Goal: Task Accomplishment & Management: Complete application form

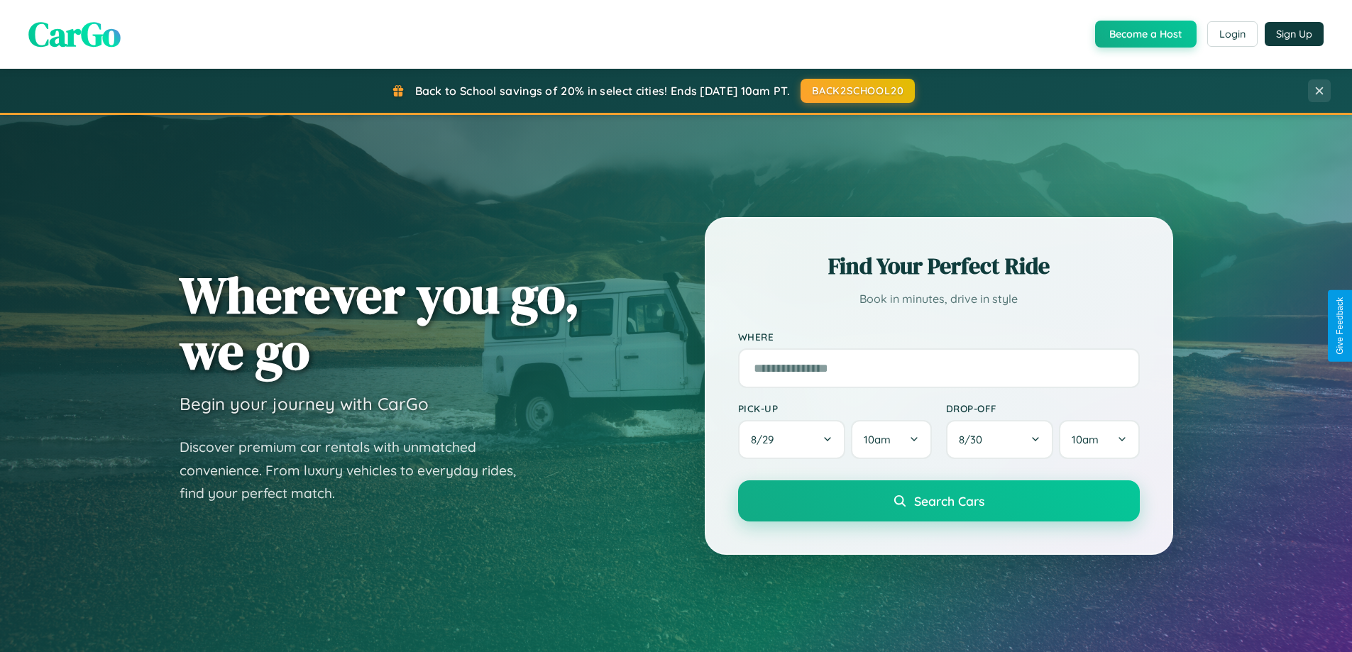
scroll to position [2732, 0]
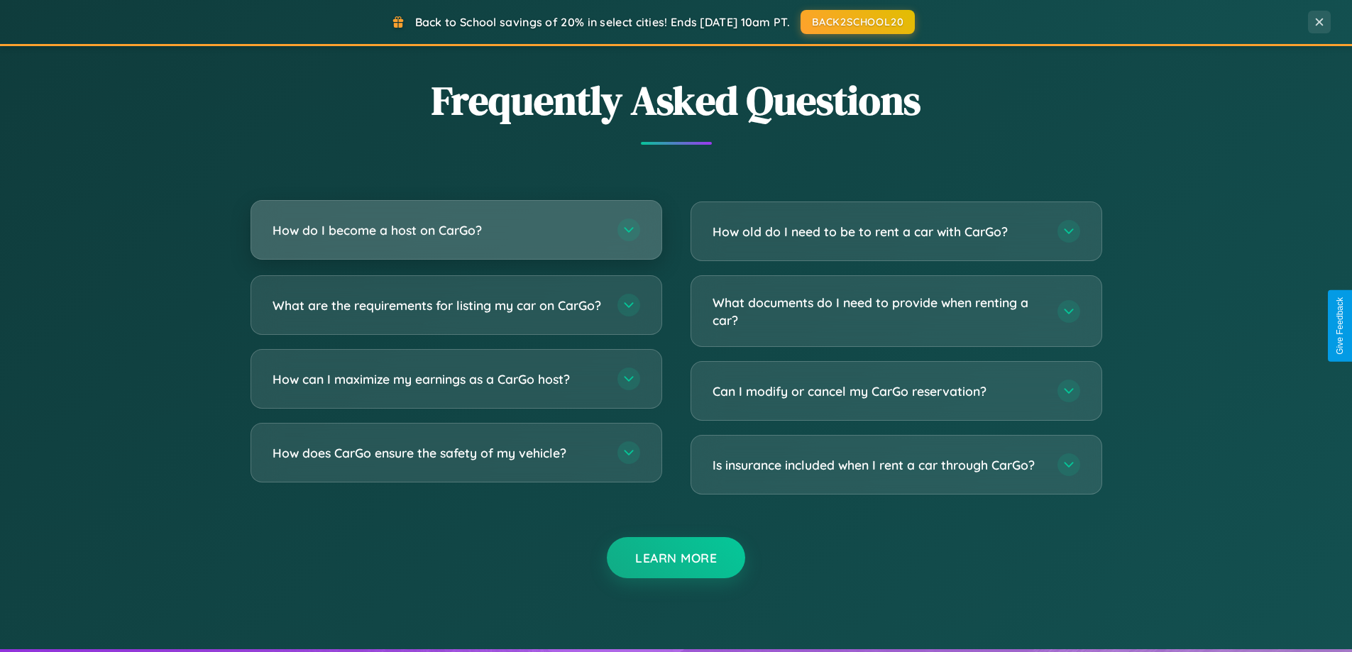
click at [456, 230] on h3 "How do I become a host on CarGo?" at bounding box center [438, 230] width 331 height 18
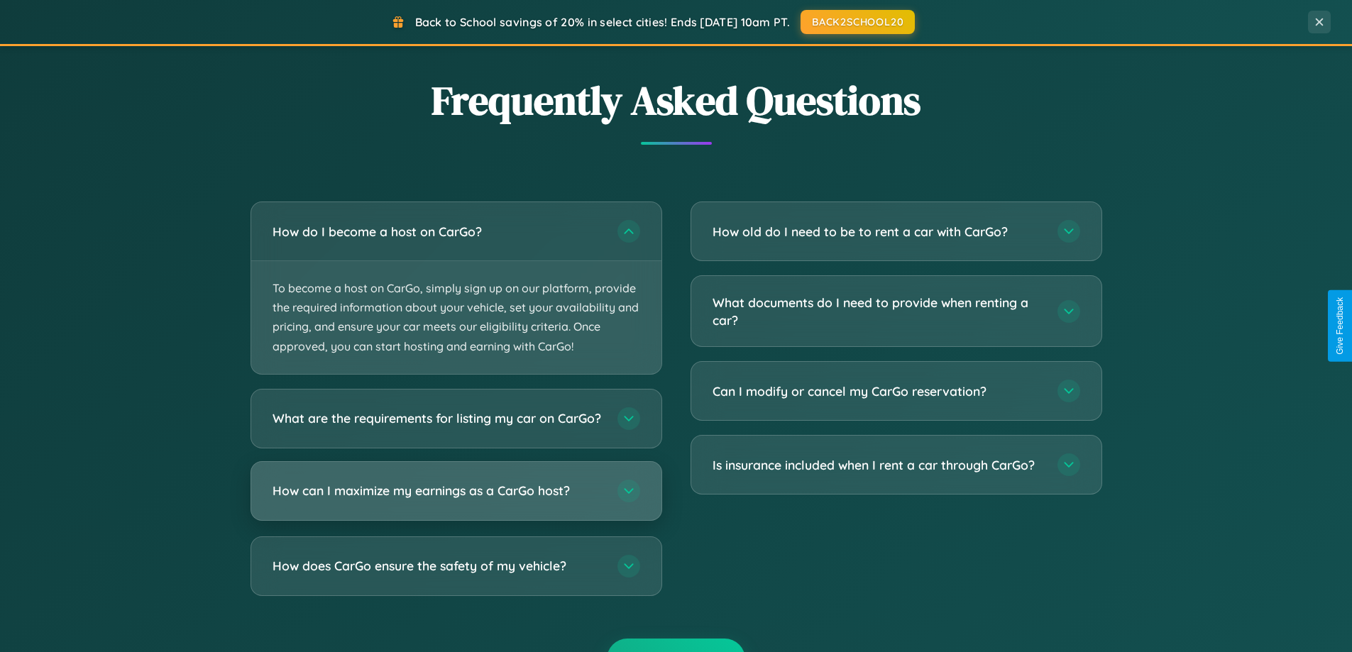
click at [456, 500] on h3 "How can I maximize my earnings as a CarGo host?" at bounding box center [438, 491] width 331 height 18
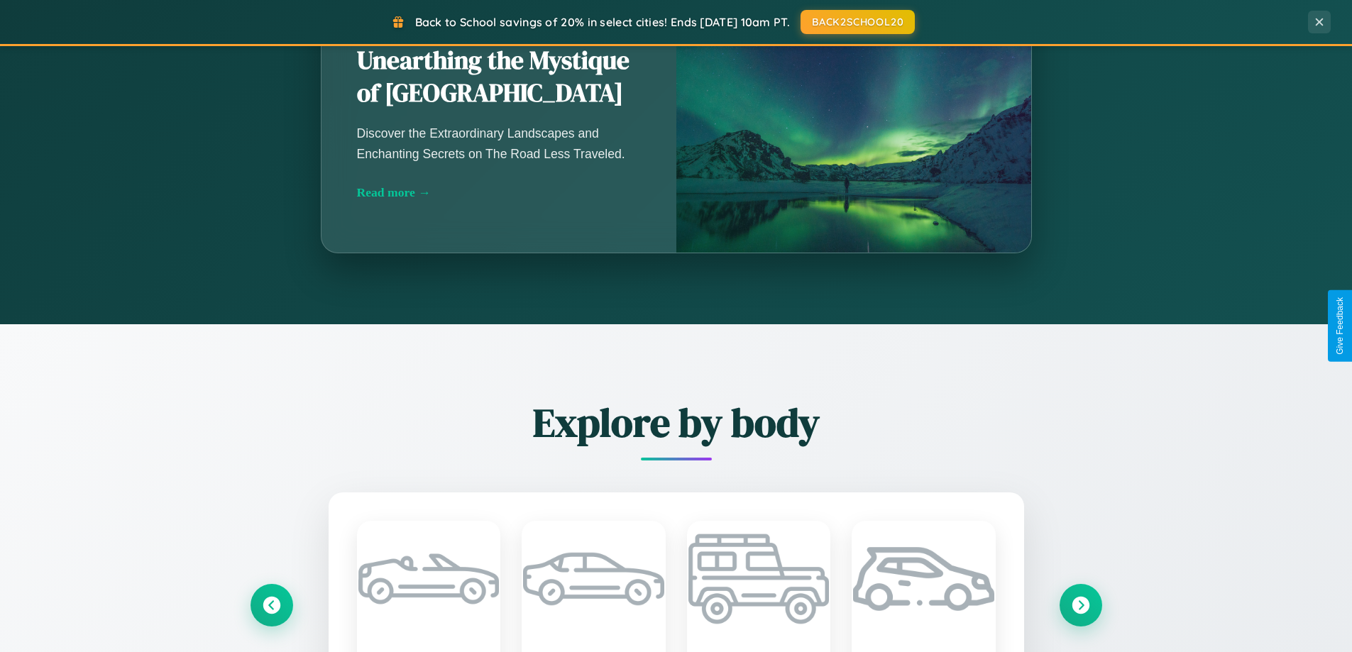
scroll to position [977, 0]
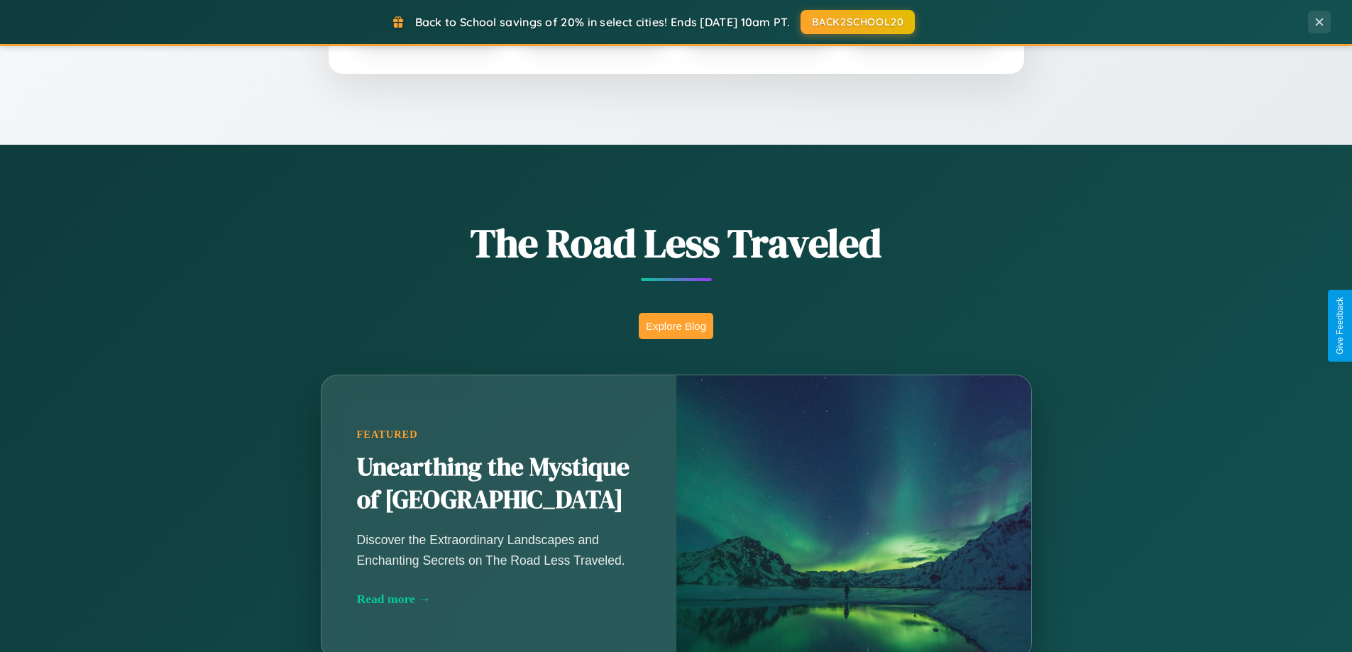
click at [676, 326] on button "Explore Blog" at bounding box center [676, 326] width 75 height 26
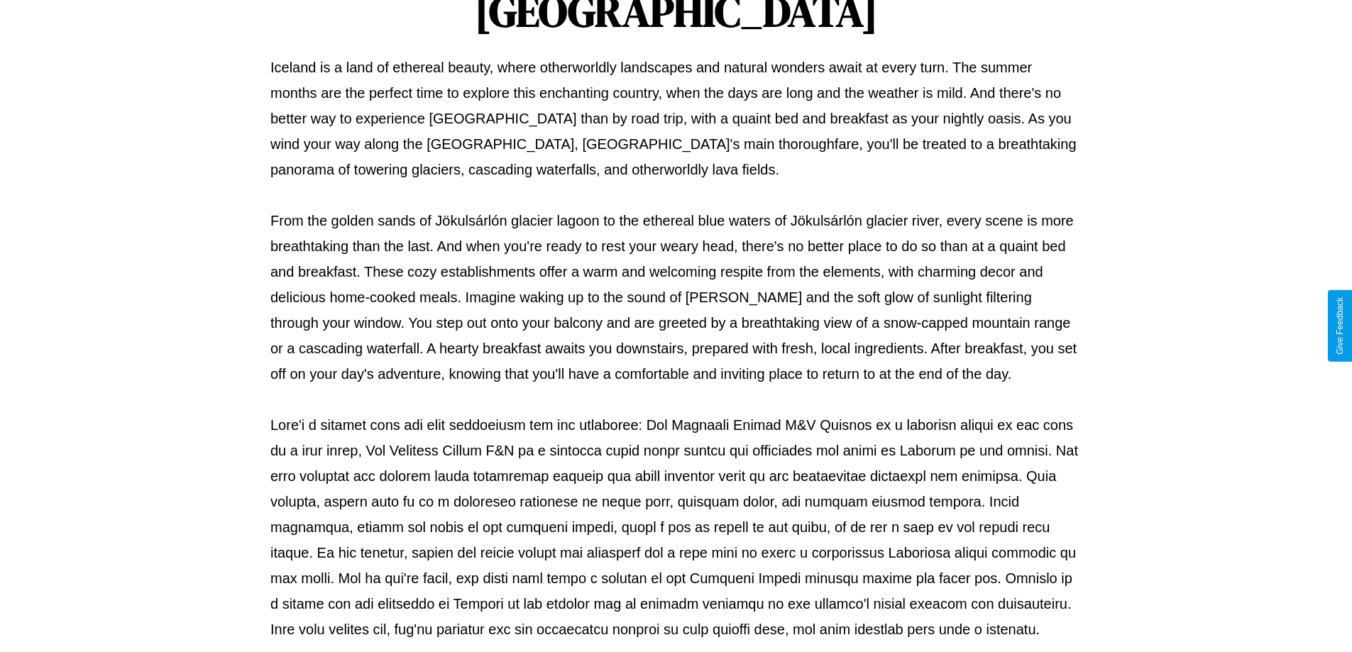
scroll to position [459, 0]
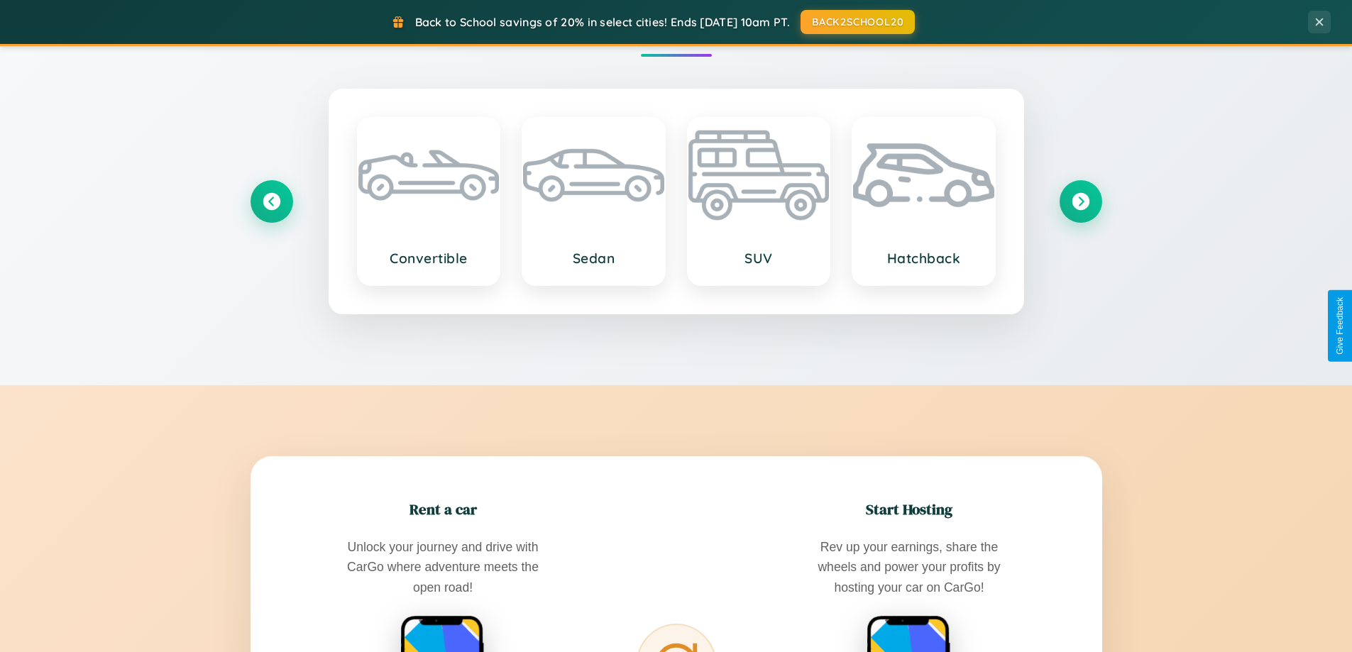
scroll to position [2281, 0]
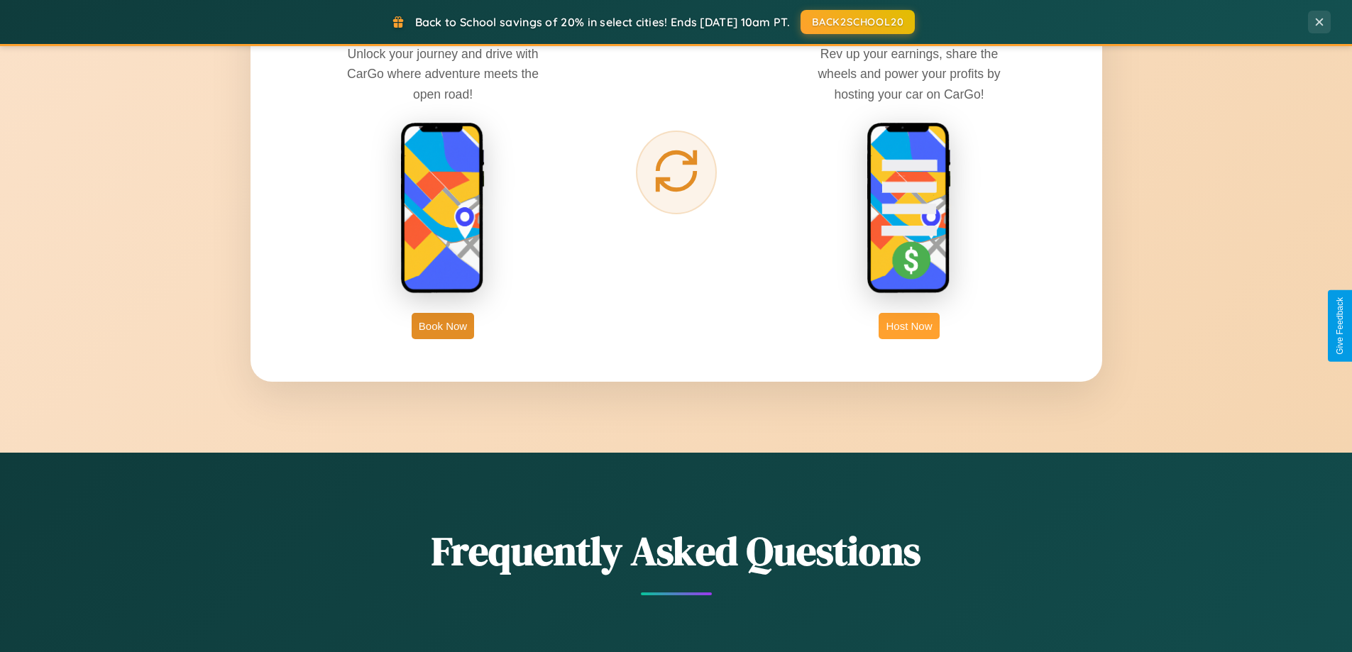
click at [909, 326] on button "Host Now" at bounding box center [909, 326] width 60 height 26
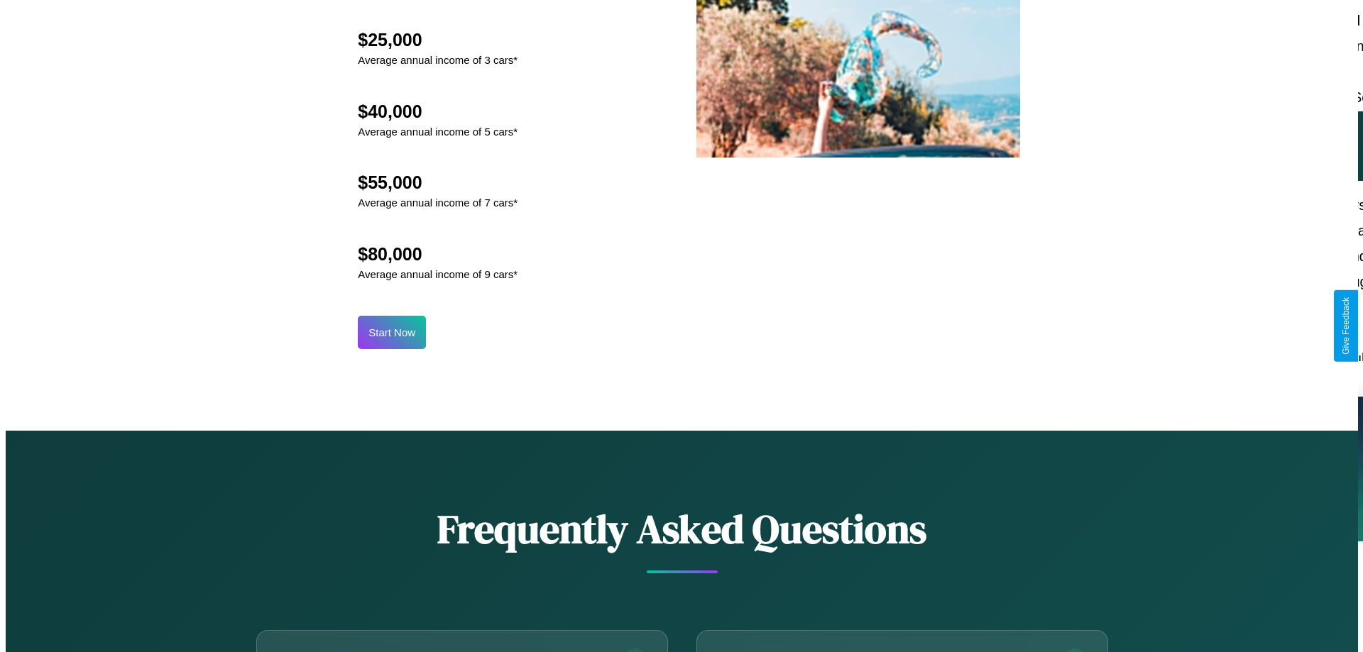
scroll to position [1480, 0]
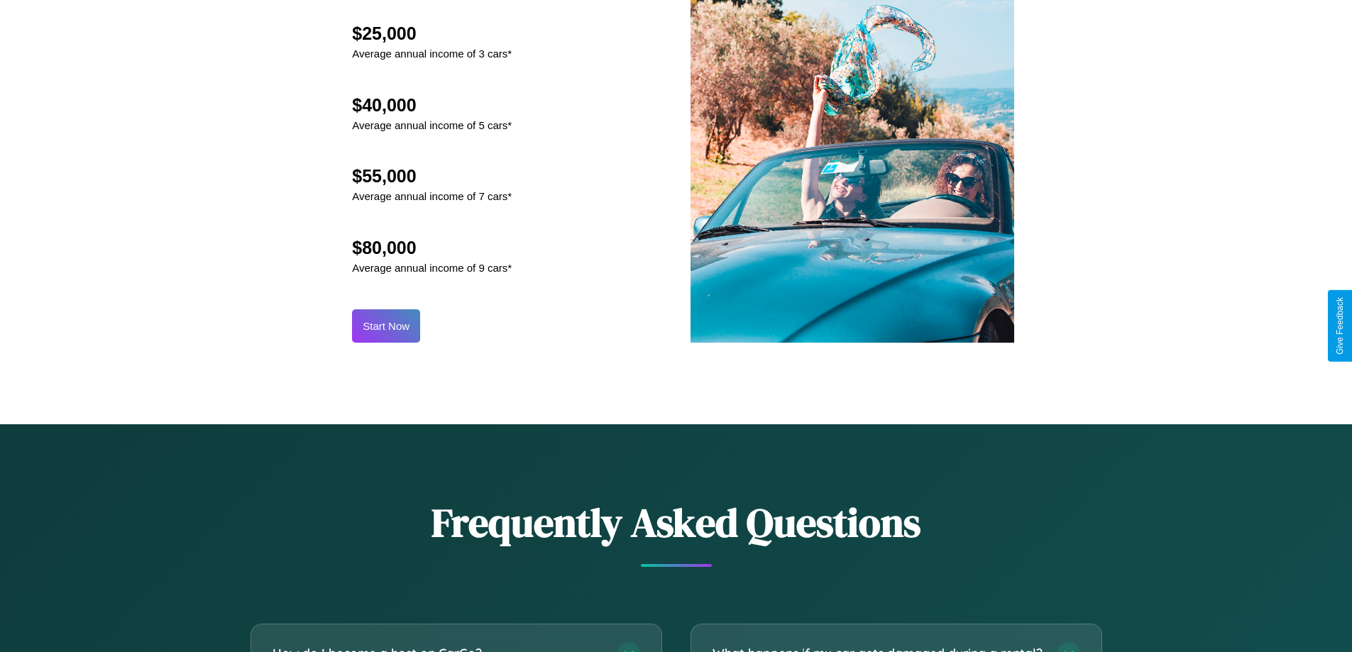
click at [386, 326] on button "Start Now" at bounding box center [386, 326] width 68 height 33
